Goal: Find specific page/section: Find specific page/section

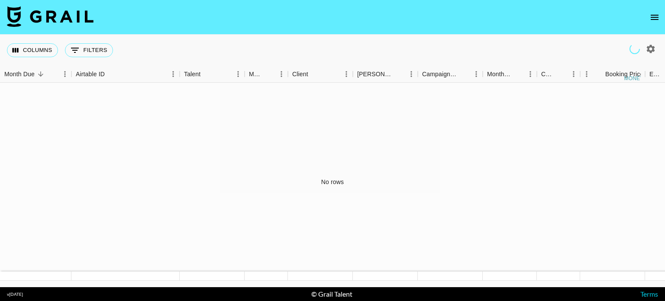
click at [659, 11] on button "open drawer" at bounding box center [654, 17] width 17 height 17
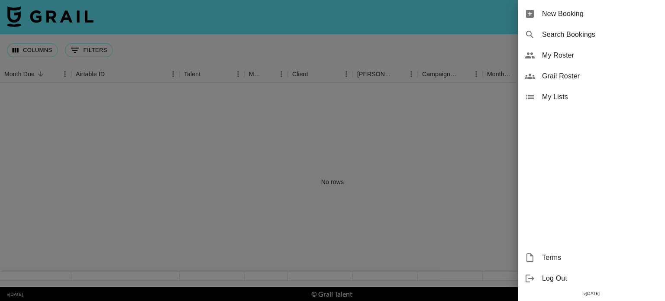
click at [572, 74] on span "Grail Roster" at bounding box center [600, 76] width 116 height 10
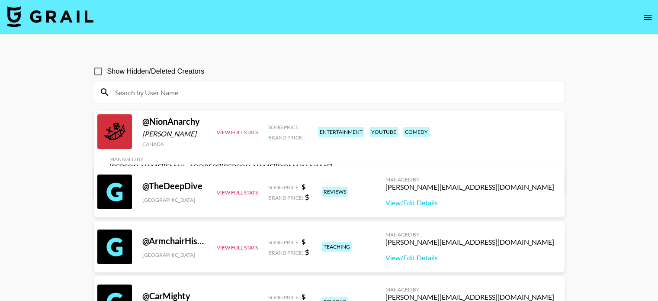
click at [220, 91] on input at bounding box center [334, 92] width 449 height 14
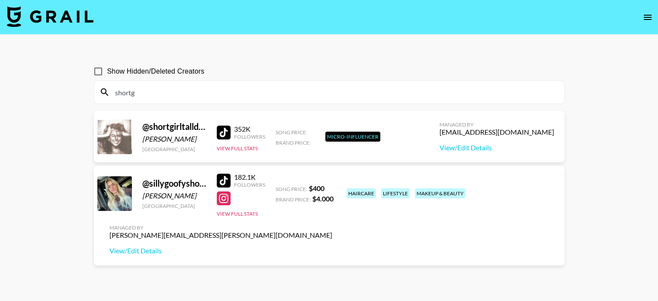
type input "shortg"
click at [181, 123] on div "@ shortgirltalldreams" at bounding box center [174, 126] width 64 height 11
click at [487, 147] on link "View/Edit Details" at bounding box center [497, 147] width 115 height 9
click at [228, 126] on div at bounding box center [224, 132] width 14 height 14
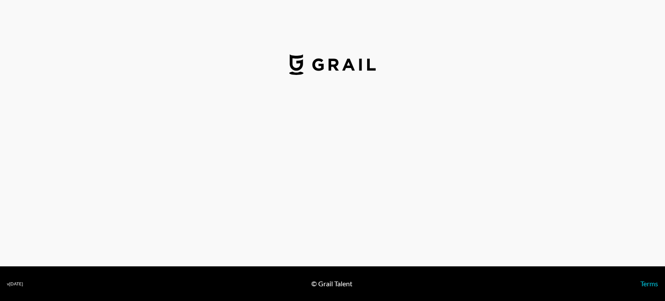
select select "USD"
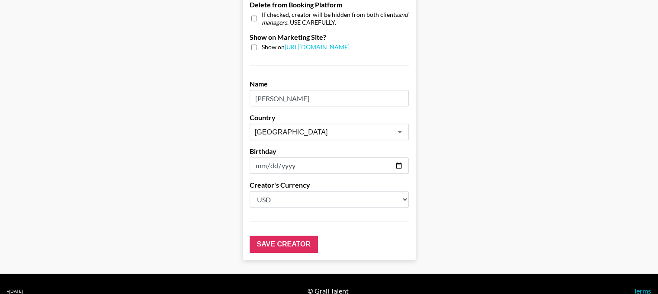
scroll to position [879, 0]
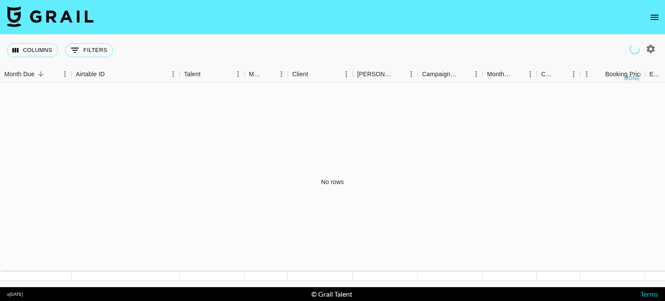
click at [653, 16] on icon "open drawer" at bounding box center [654, 17] width 10 height 10
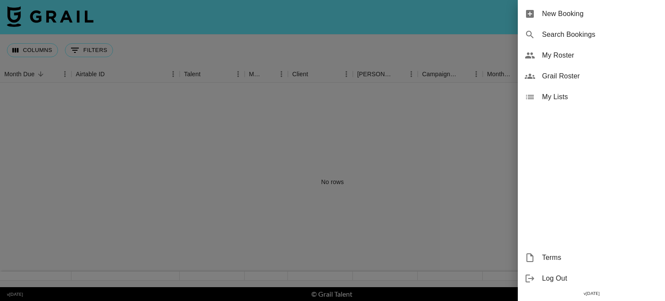
click at [556, 74] on span "Grail Roster" at bounding box center [600, 76] width 116 height 10
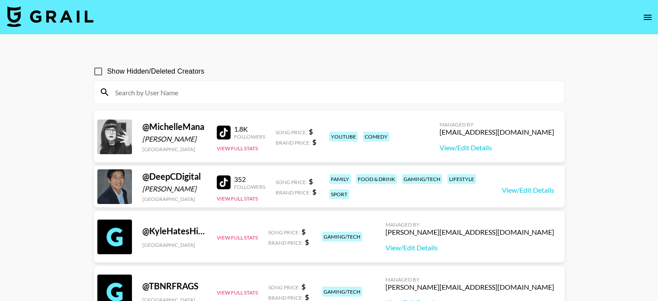
click at [285, 70] on div "Show Hidden/Deleted Creators" at bounding box center [329, 71] width 471 height 18
click at [282, 89] on input at bounding box center [334, 92] width 449 height 14
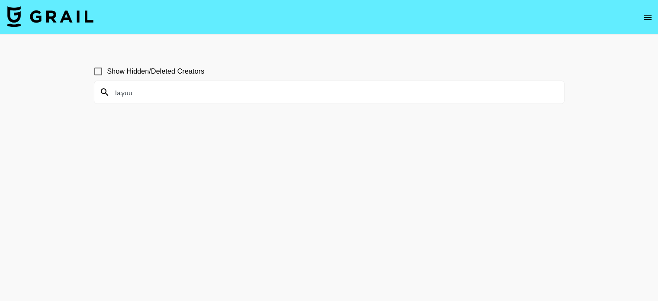
drag, startPoint x: 282, startPoint y: 90, endPoint x: 131, endPoint y: 93, distance: 151.5
click at [131, 93] on input "la.yuu" at bounding box center [334, 92] width 449 height 14
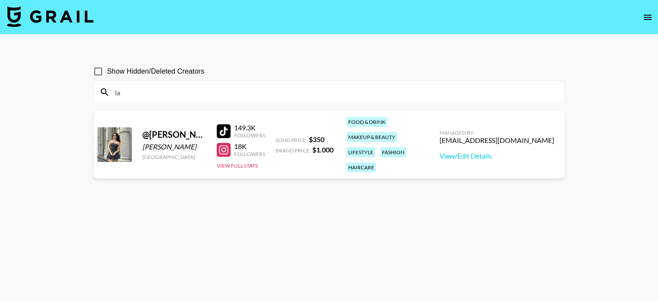
type input "l"
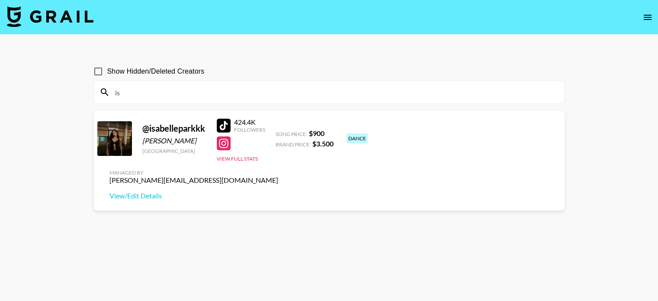
type input "i"
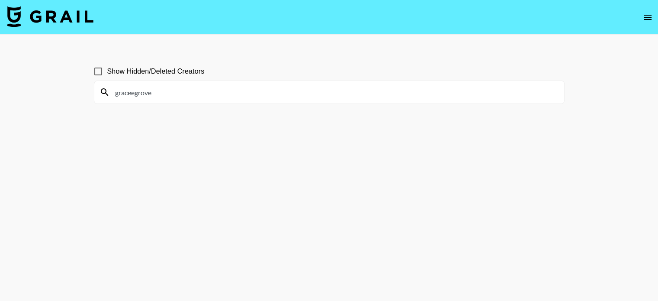
type input "graceegrove"
